Goal: Check status

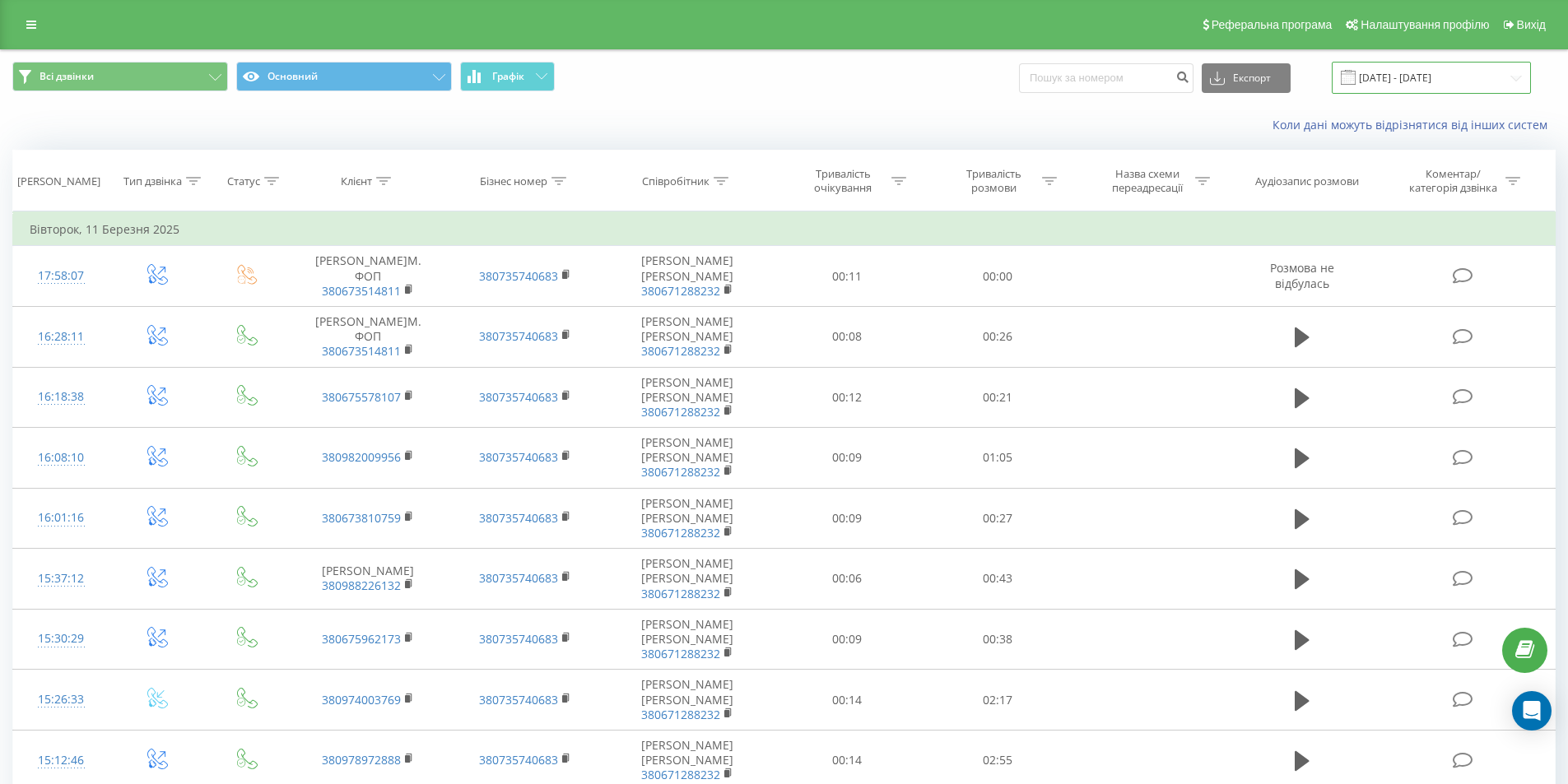
click at [1439, 80] on input "[DATE] - [DATE]" at bounding box center [1431, 78] width 199 height 32
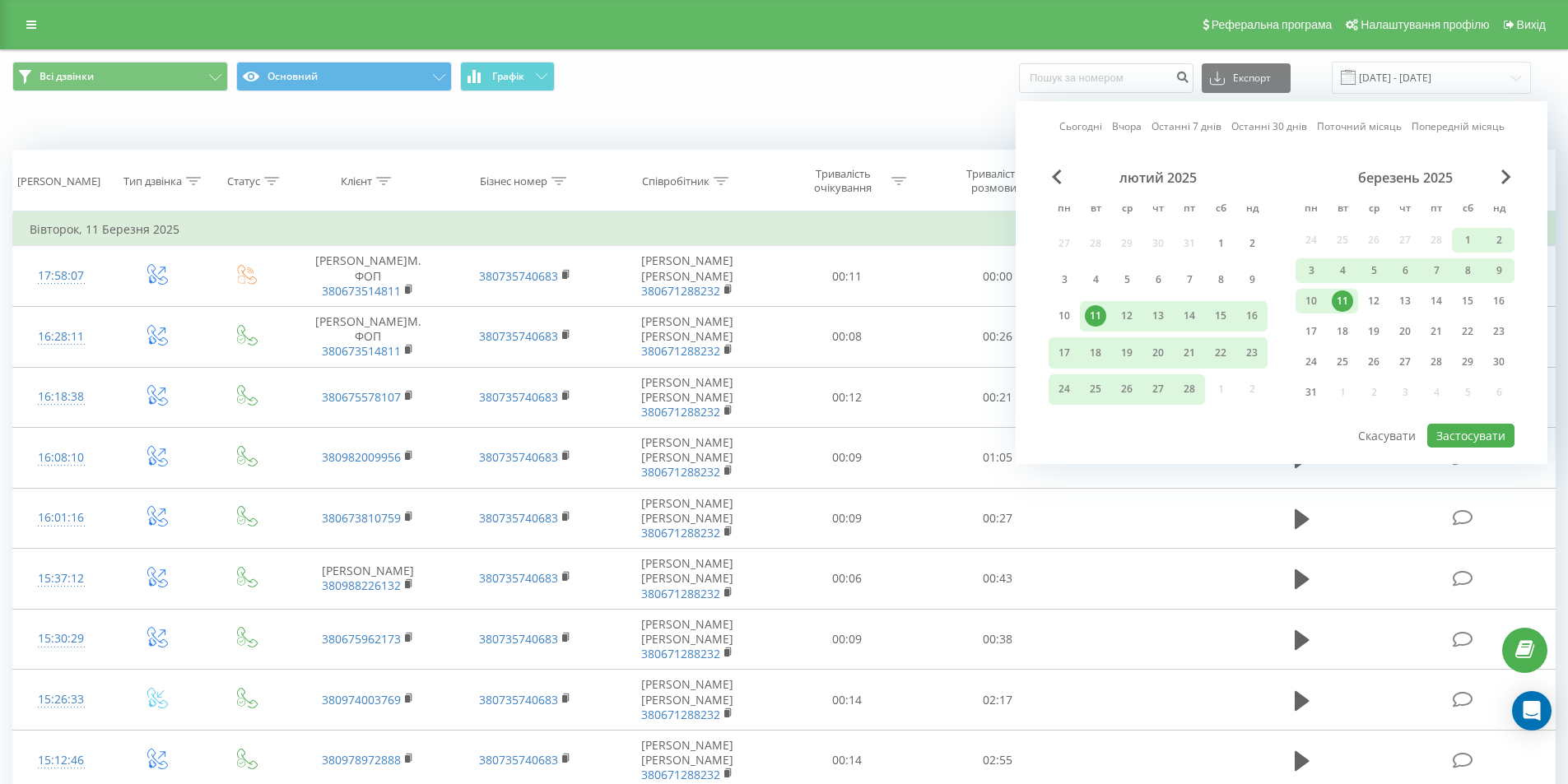
click at [1070, 126] on link "Сьогодні" at bounding box center [1081, 126] width 43 height 15
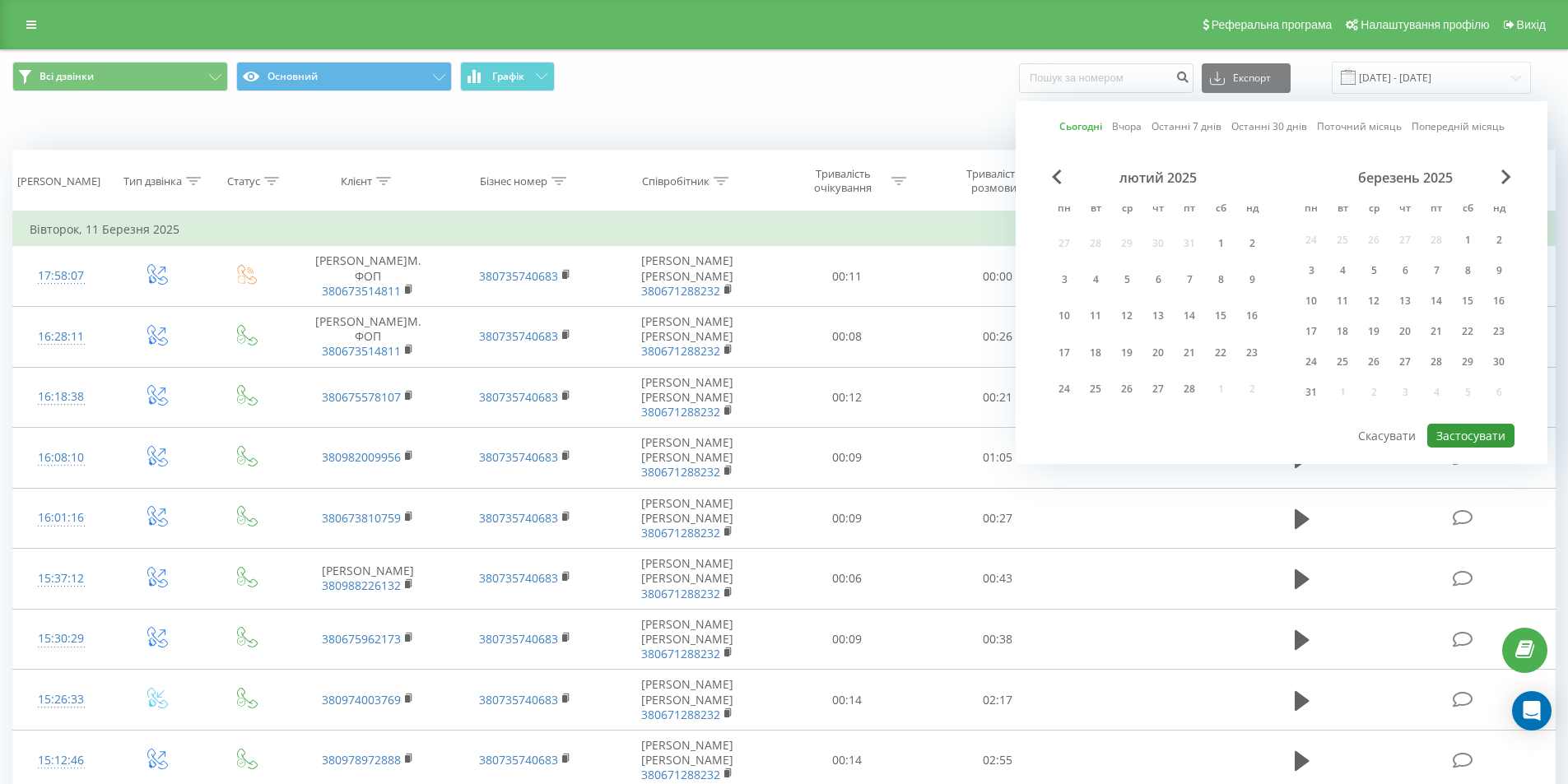
click at [1470, 439] on button "Застосувати" at bounding box center [1471, 436] width 87 height 24
type input "[DATE] - [DATE]"
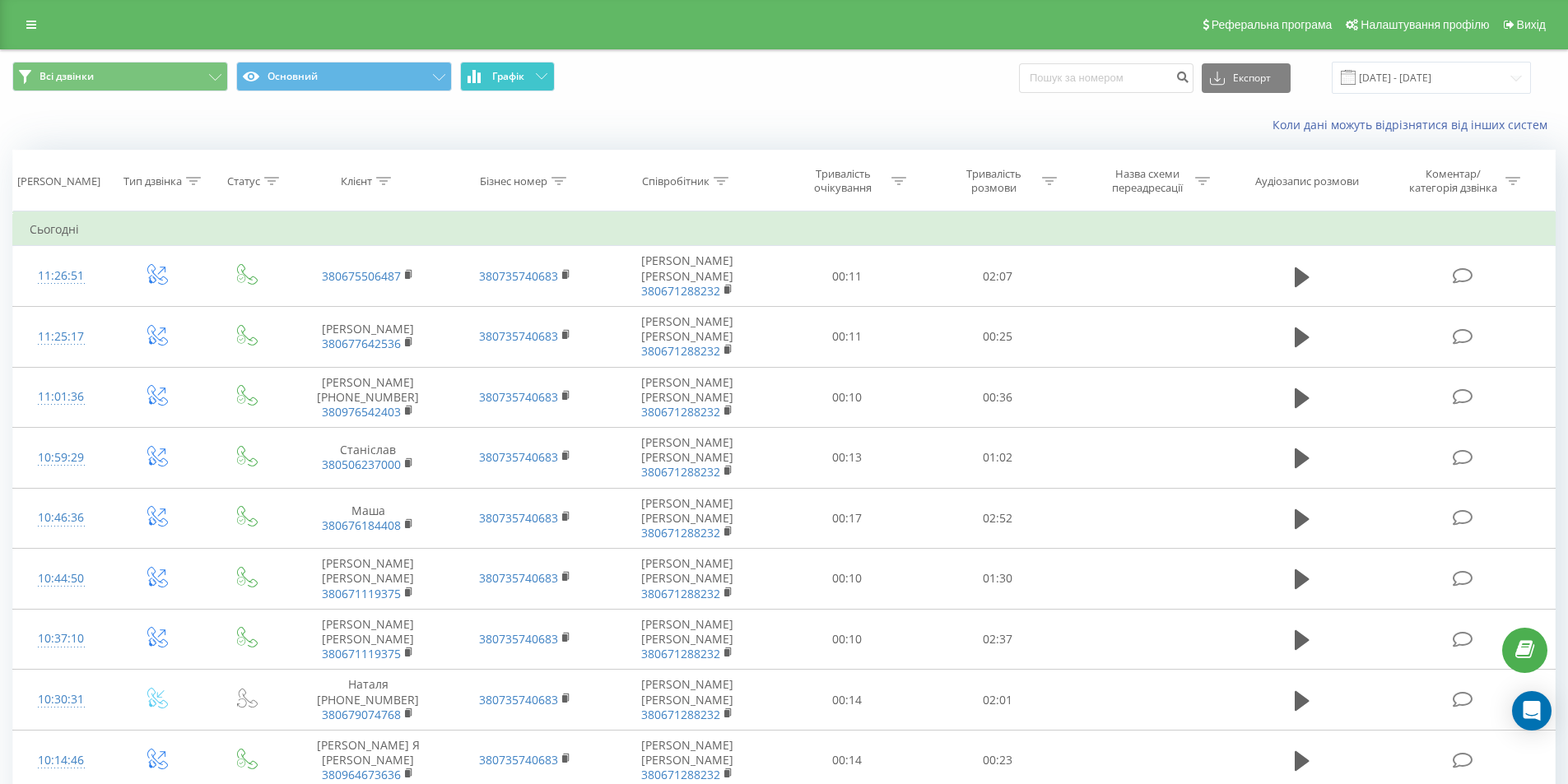
click at [504, 73] on span "Графік" at bounding box center [509, 76] width 32 height 12
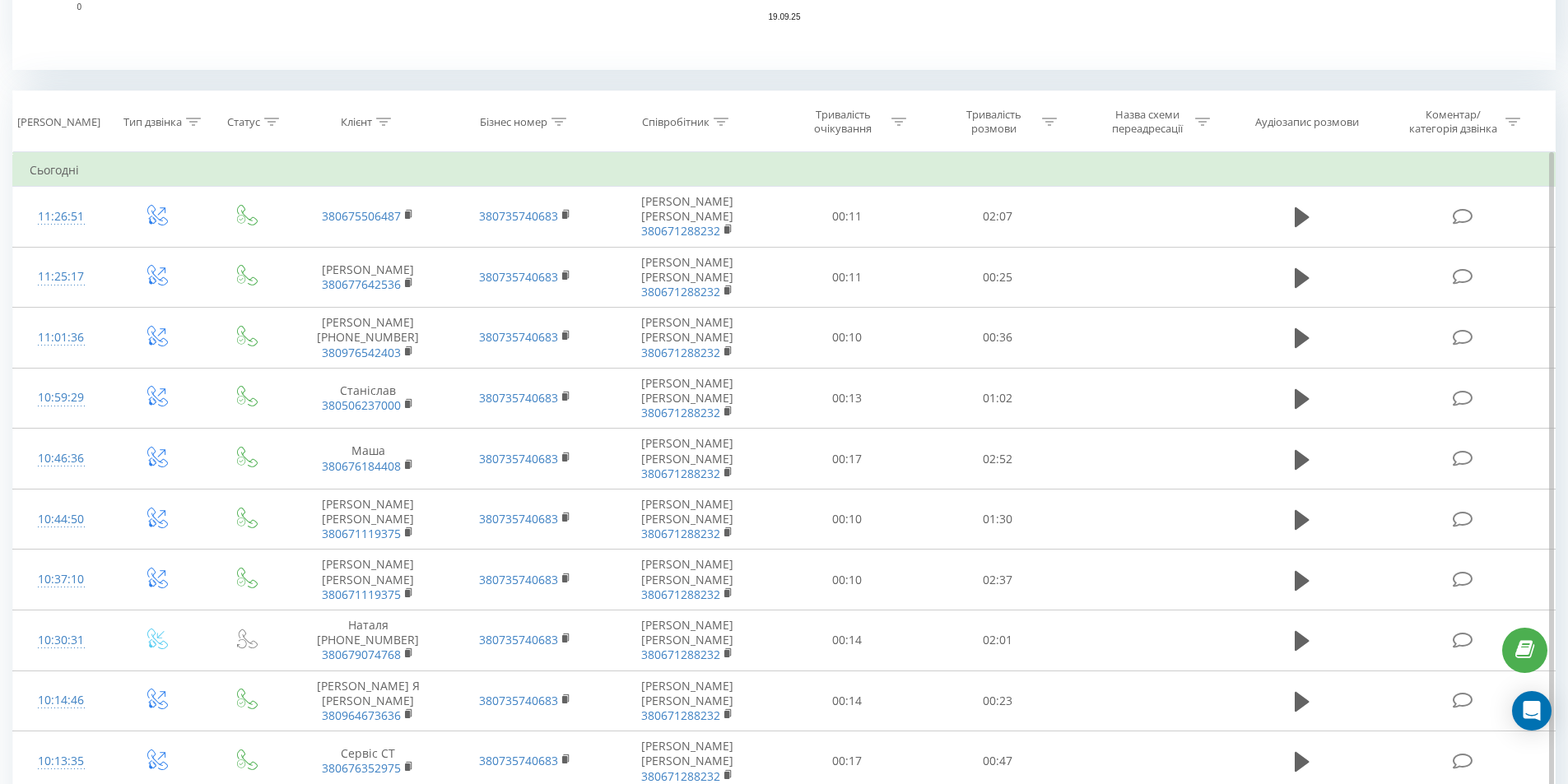
scroll to position [208, 0]
